Goal: Find specific page/section: Find specific page/section

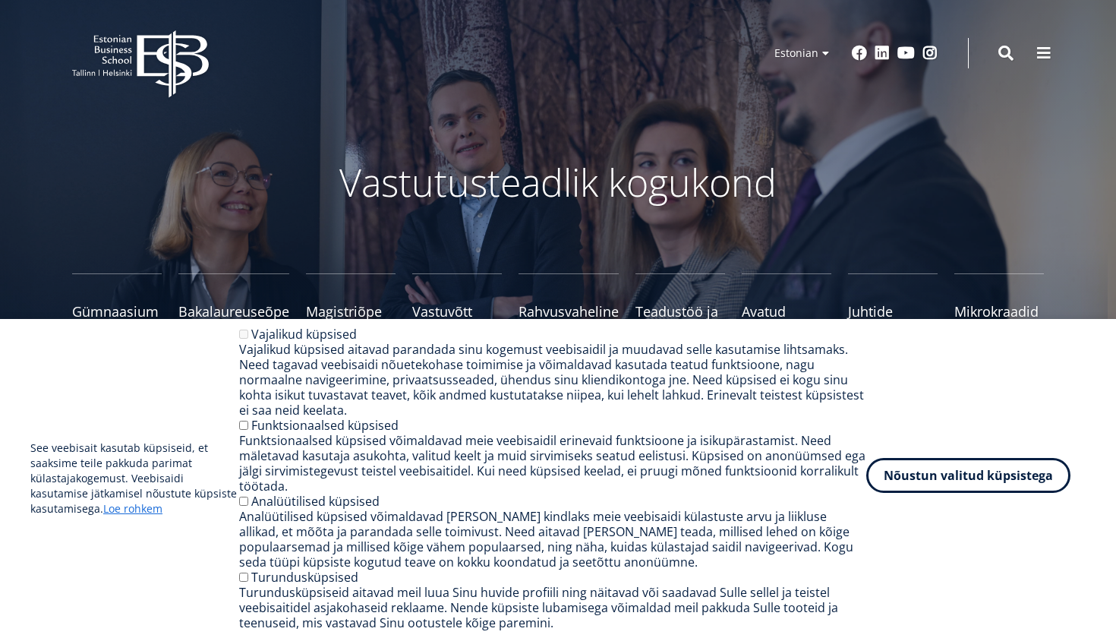
click at [1000, 477] on button "Nõustun valitud küpsistega" at bounding box center [968, 475] width 204 height 35
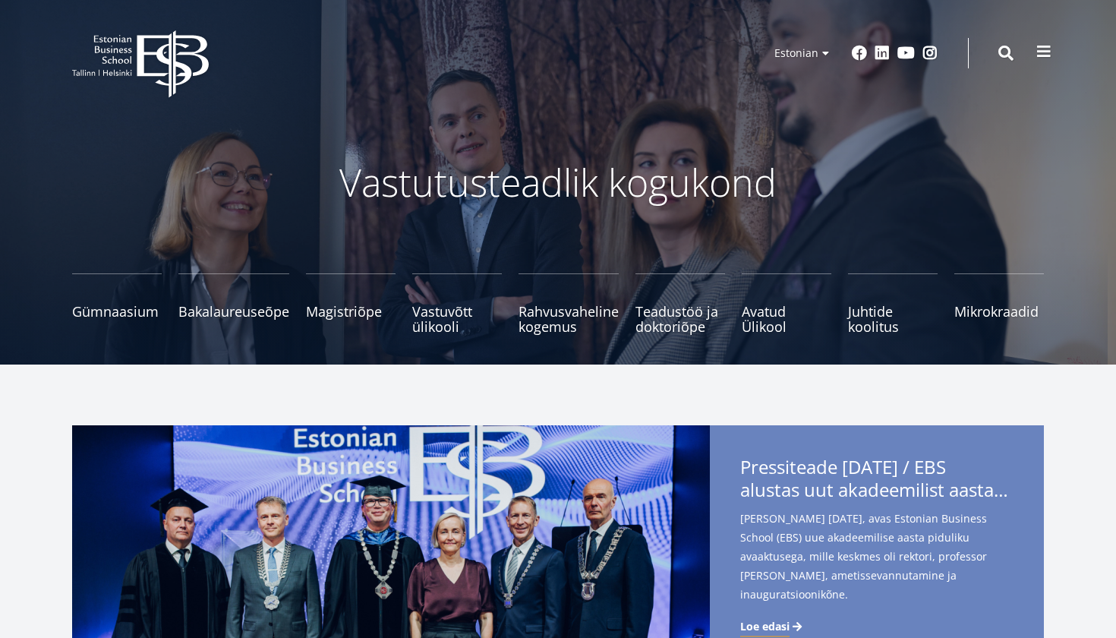
click at [1039, 57] on span at bounding box center [1043, 51] width 15 height 15
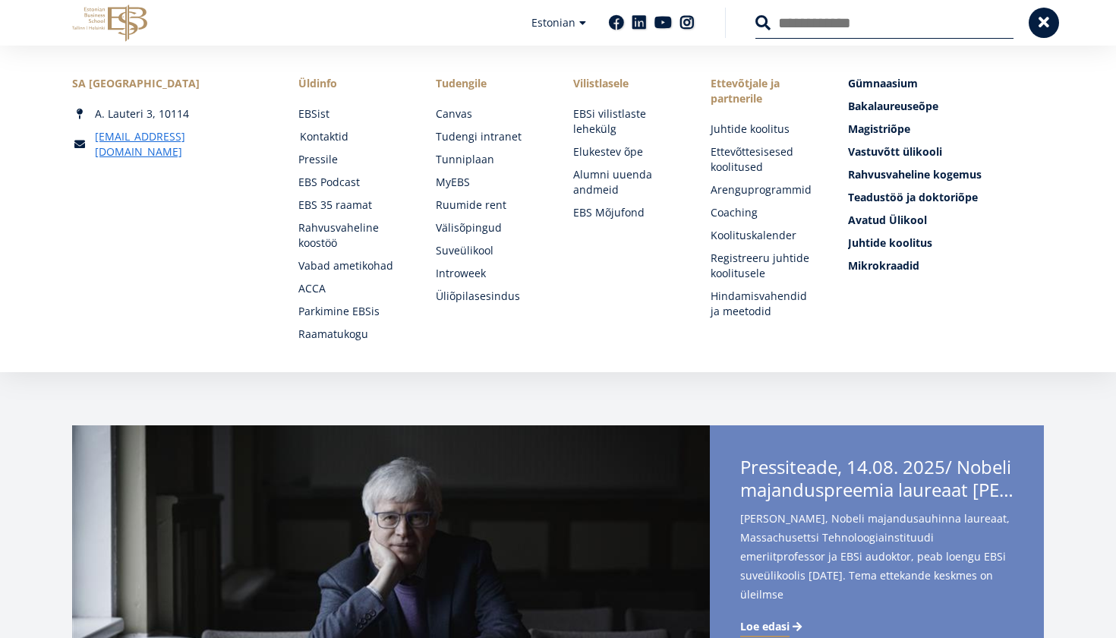
click at [333, 142] on link "Kontaktid" at bounding box center [353, 136] width 107 height 15
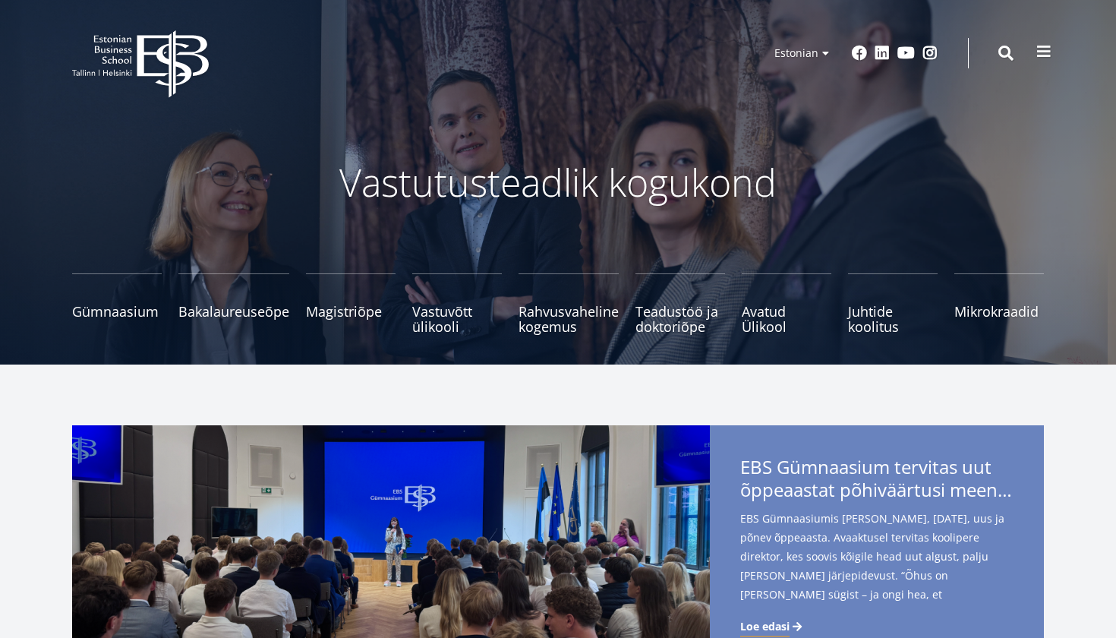
click at [1042, 50] on span at bounding box center [1043, 51] width 15 height 15
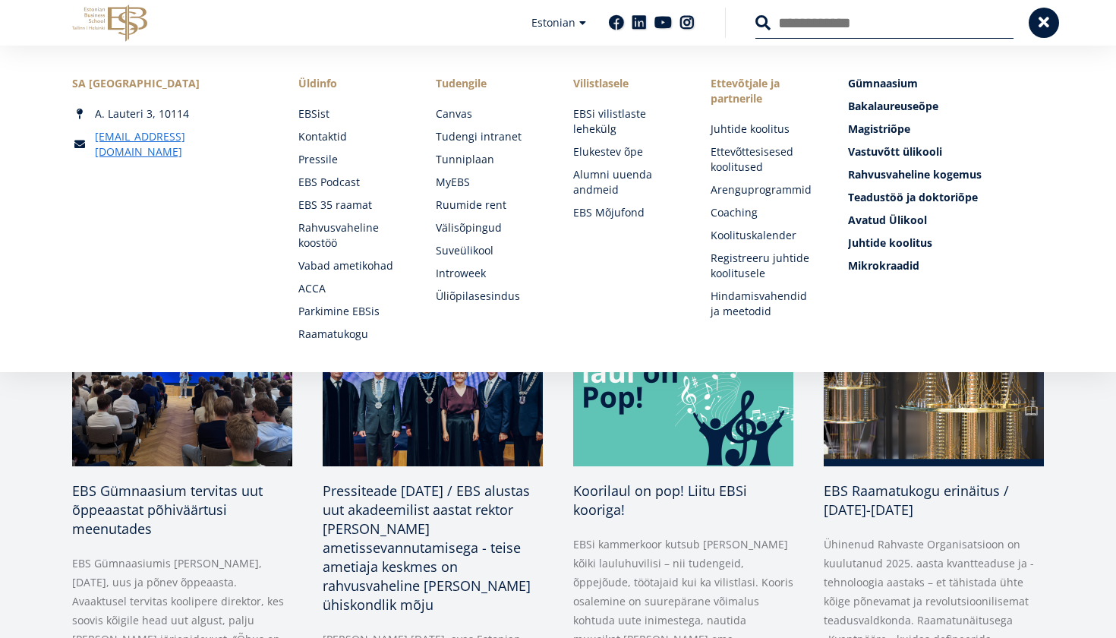
scroll to position [515, 0]
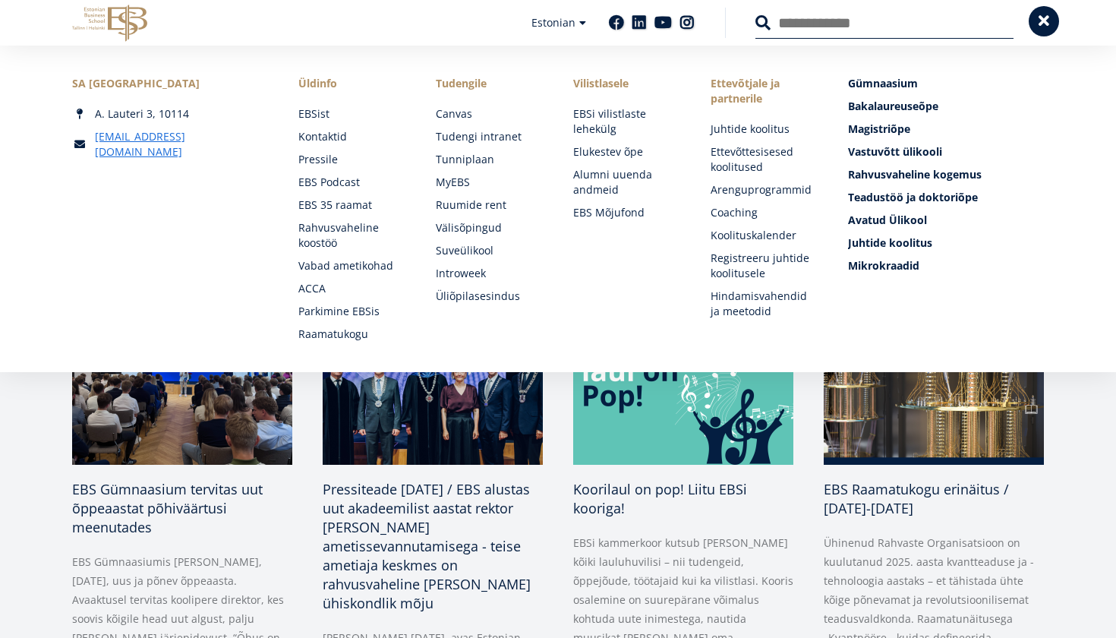
click at [1043, 27] on span at bounding box center [1043, 21] width 15 height 15
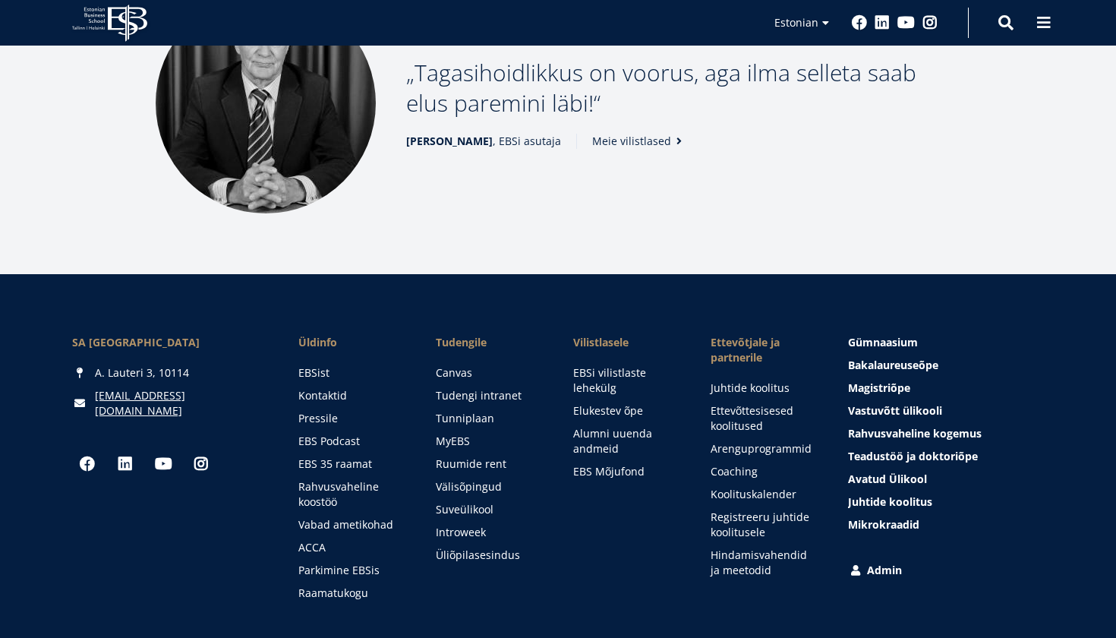
scroll to position [2035, 0]
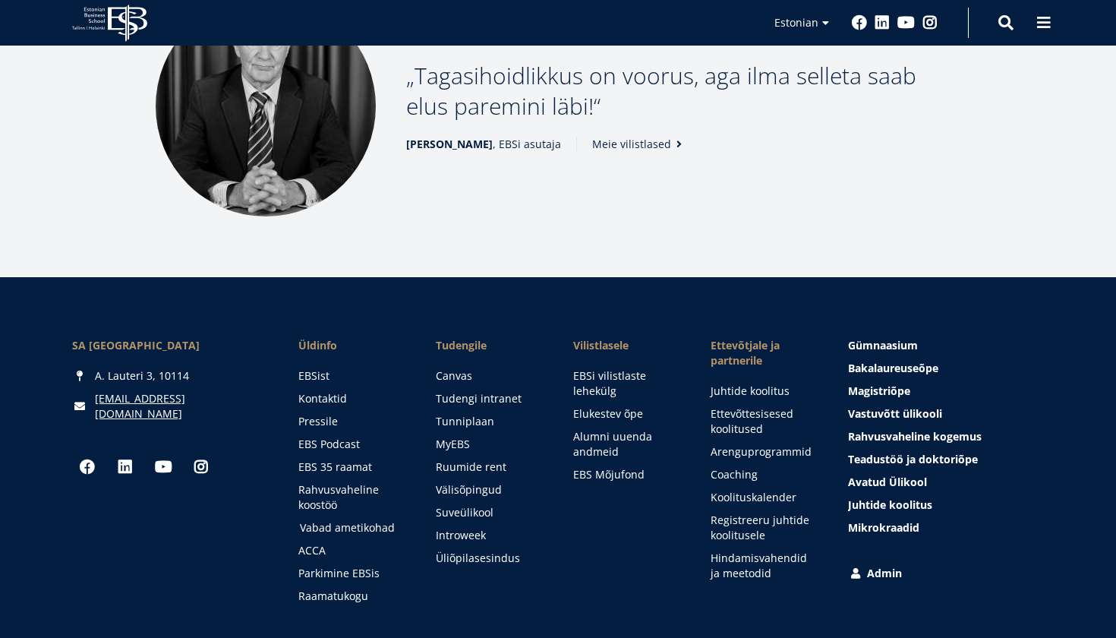
click at [386, 532] on link "Vabad ametikohad" at bounding box center [353, 527] width 107 height 15
